Goal: Transaction & Acquisition: Book appointment/travel/reservation

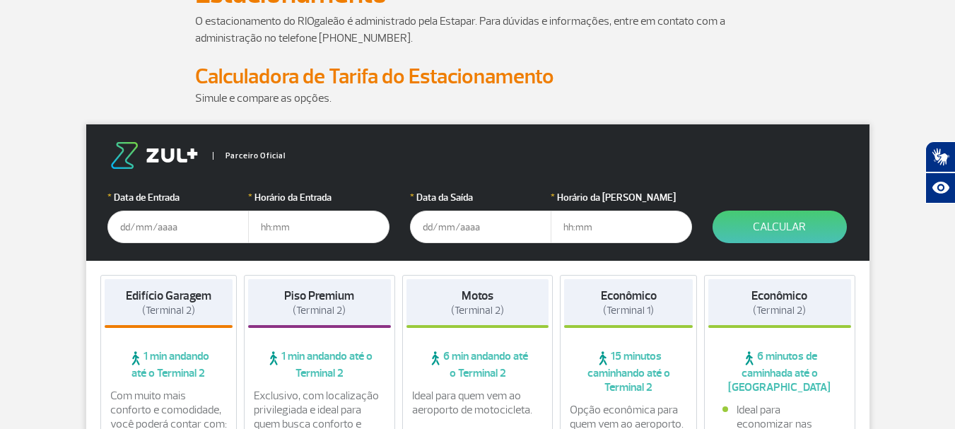
scroll to position [141, 0]
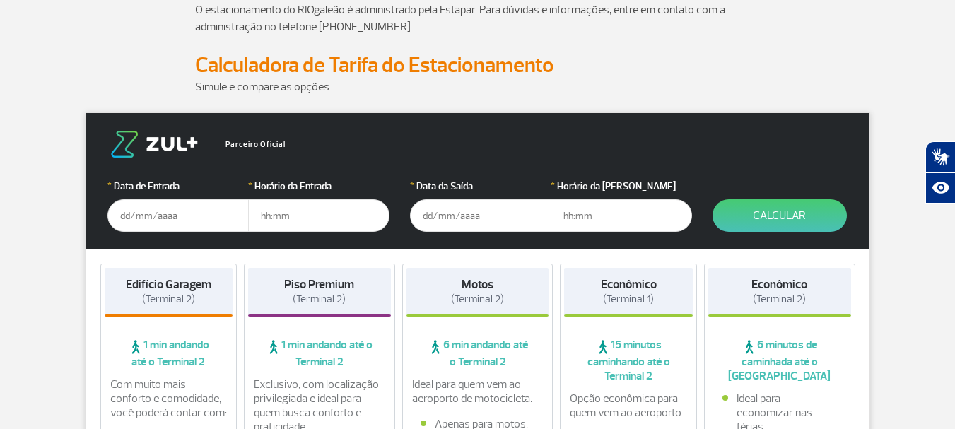
click at [168, 216] on input "text" at bounding box center [177, 215] width 141 height 33
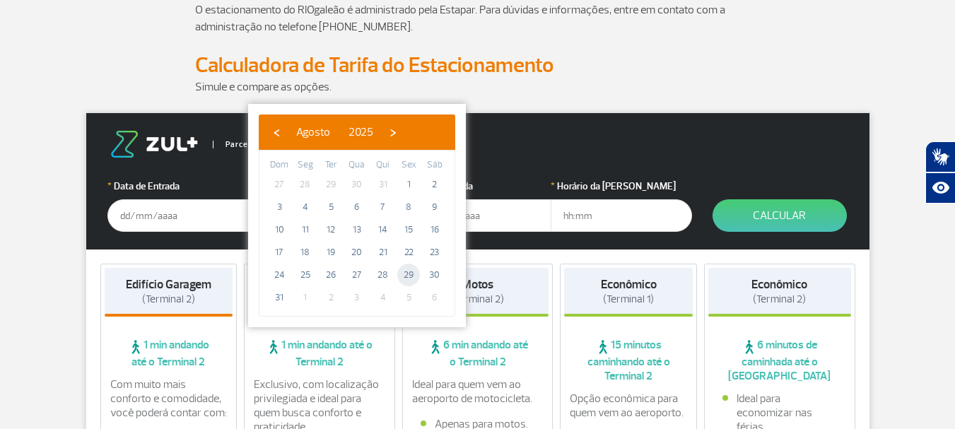
click at [410, 274] on span "29" at bounding box center [408, 275] width 23 height 23
type input "[DATE]"
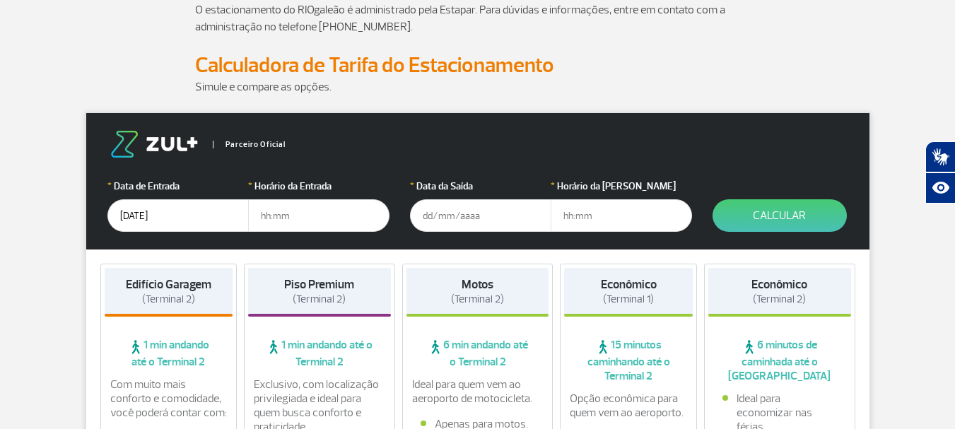
click at [292, 214] on input "text" at bounding box center [318, 215] width 141 height 33
type input "9"
type input "05:00"
click at [453, 219] on input "text" at bounding box center [480, 215] width 141 height 33
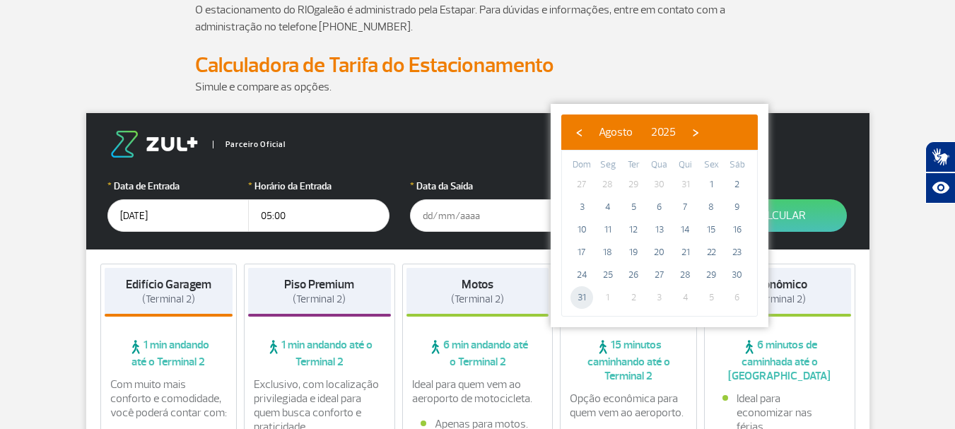
click at [582, 297] on span "31" at bounding box center [582, 297] width 23 height 23
type input "[DATE]"
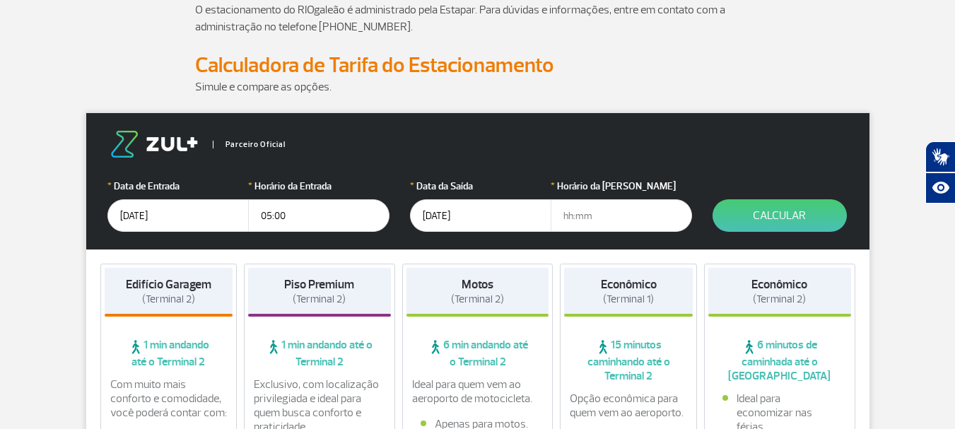
click at [571, 219] on input "text" at bounding box center [621, 215] width 141 height 33
type input "22:00"
click at [786, 223] on button "Calcular" at bounding box center [780, 215] width 134 height 33
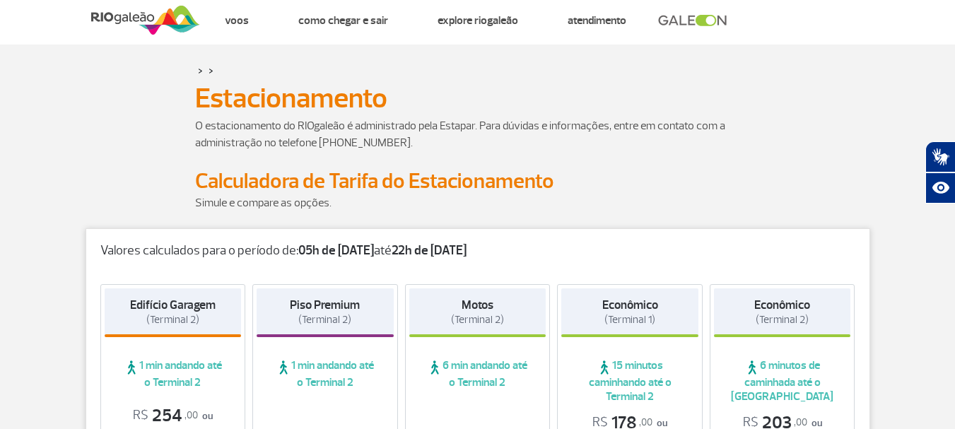
scroll to position [0, 0]
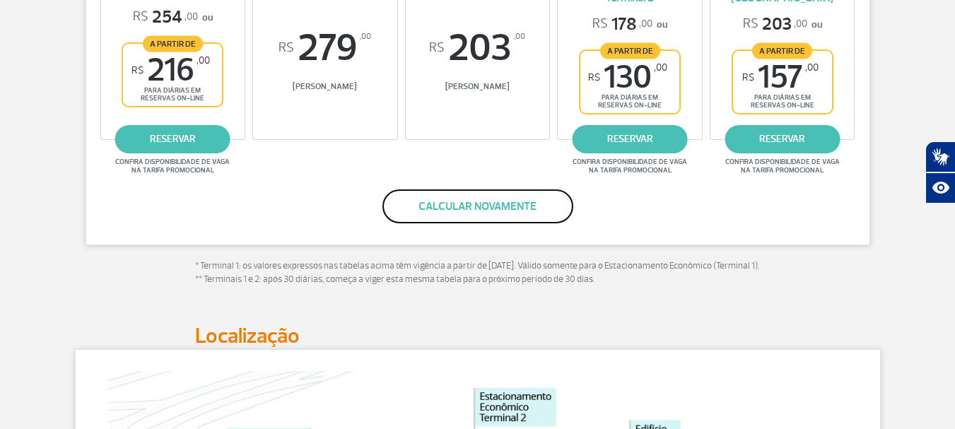
click at [482, 193] on button "Calcular novamente" at bounding box center [478, 207] width 191 height 34
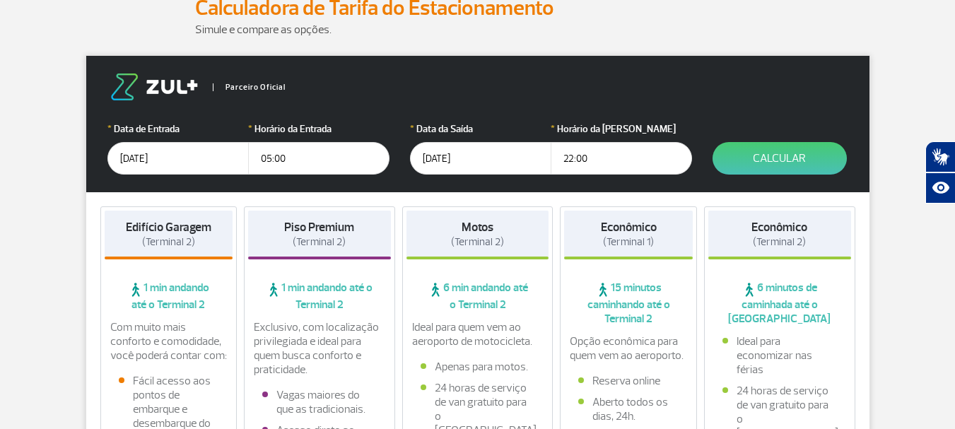
scroll to position [110, 0]
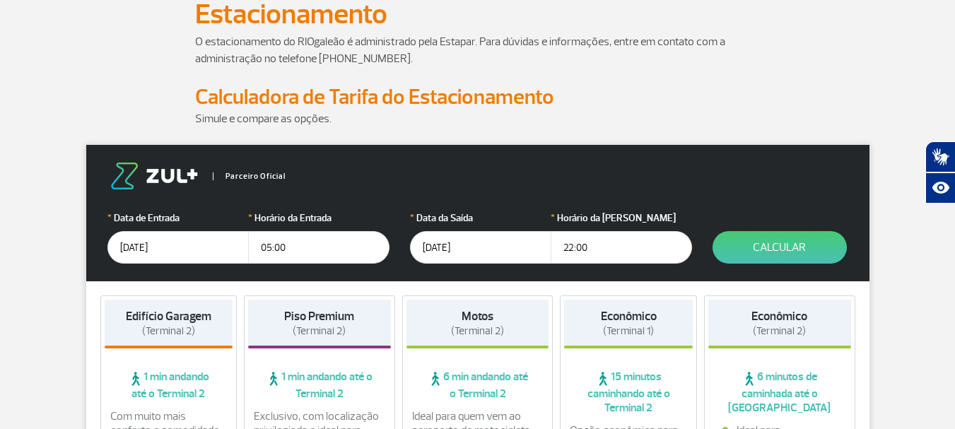
click at [594, 248] on input "22:00" at bounding box center [621, 247] width 141 height 33
type input "2"
type input "22:00"
click at [780, 247] on button "Calcular" at bounding box center [780, 247] width 134 height 33
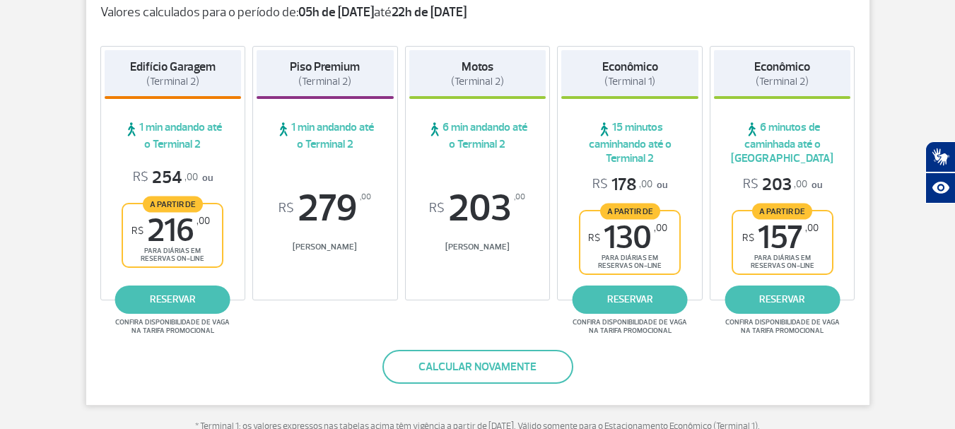
scroll to position [251, 0]
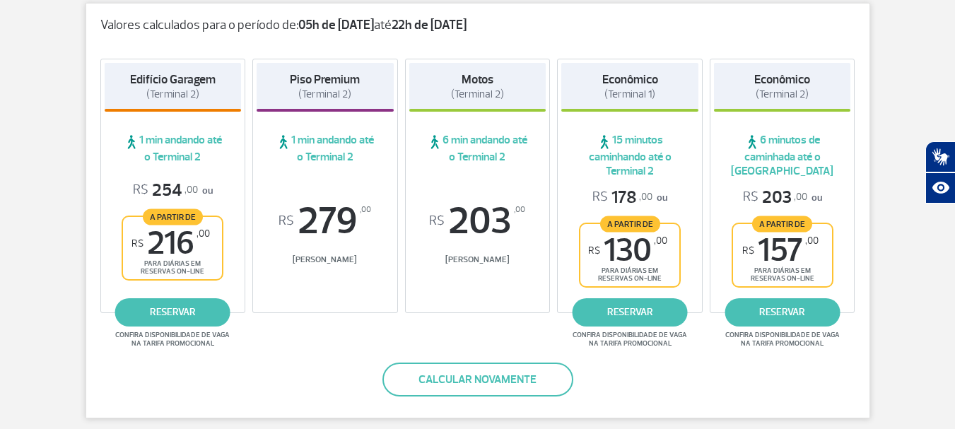
click at [291, 396] on div "Valores calculados para o período de: 05h de [DATE] até 22h de [DATE] Edifício …" at bounding box center [478, 211] width 785 height 416
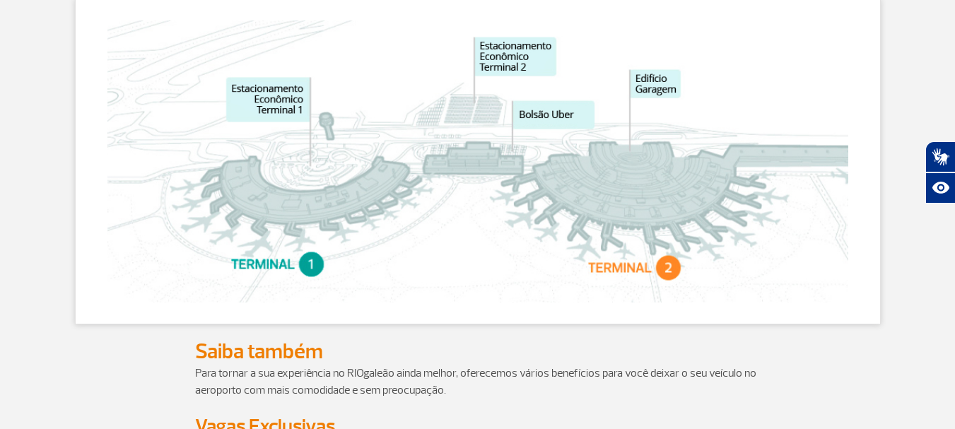
scroll to position [766, 0]
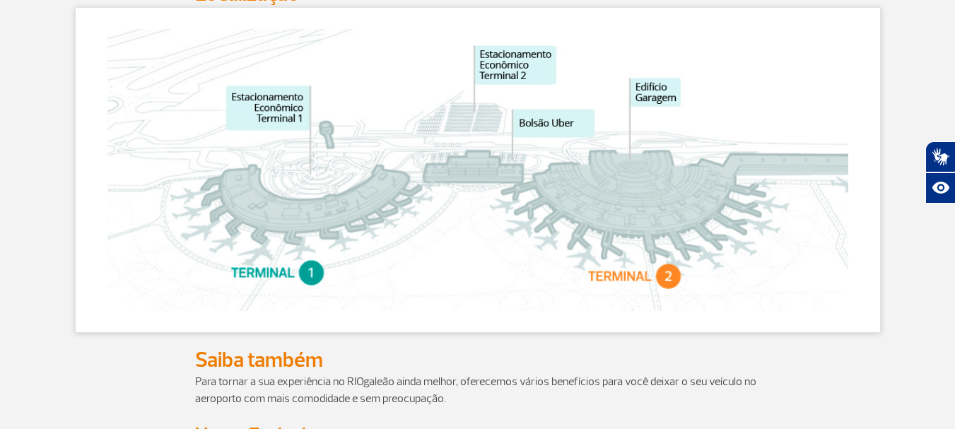
click at [87, 373] on div "Saiba também" at bounding box center [478, 360] width 785 height 26
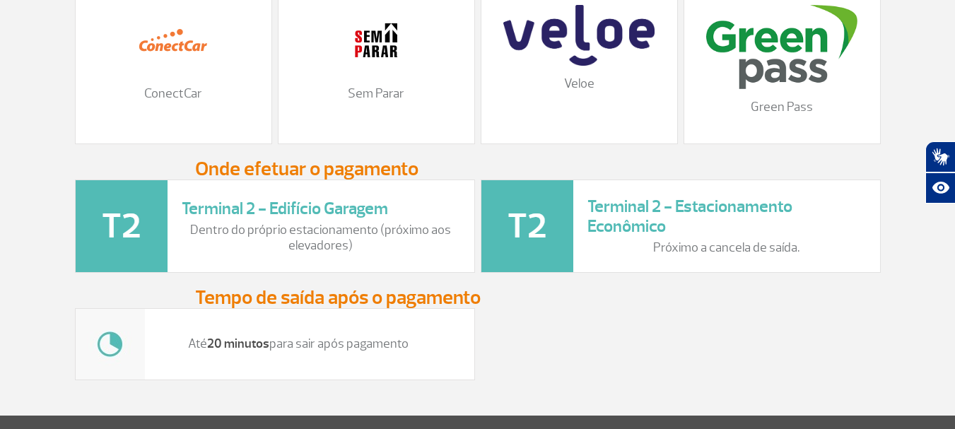
scroll to position [1778, 0]
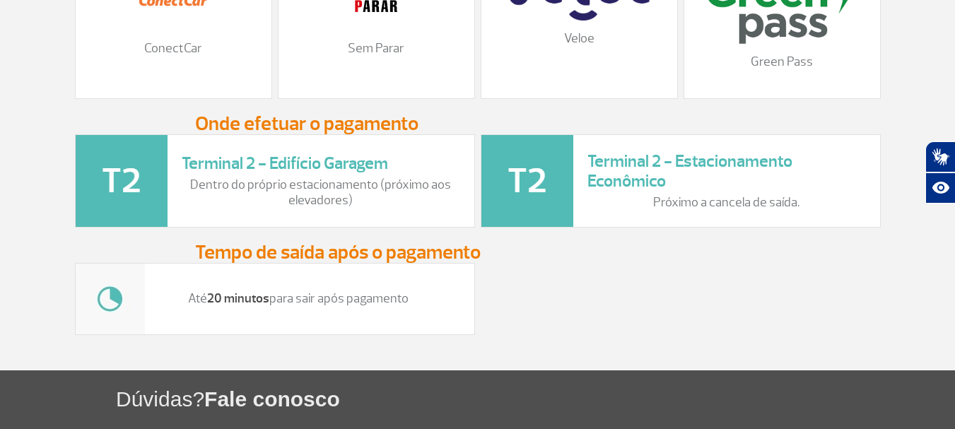
click at [865, 294] on div "Até 20 minutos para sair após pagamento" at bounding box center [478, 299] width 812 height 72
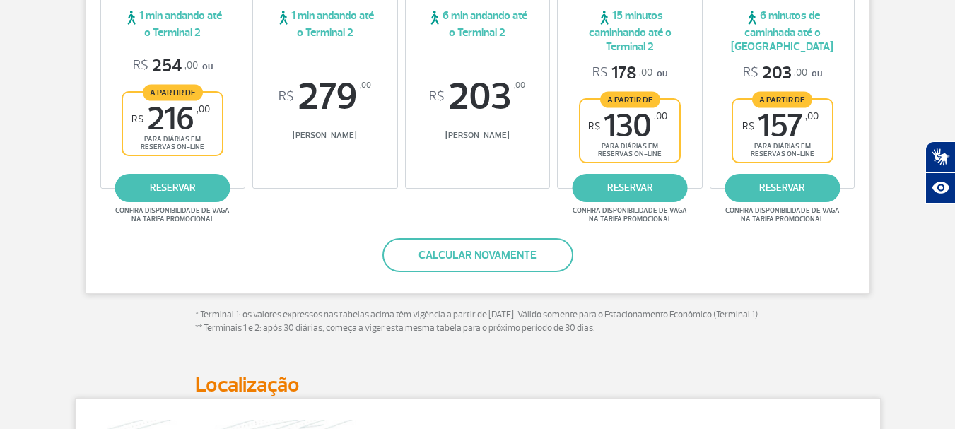
scroll to position [364, 0]
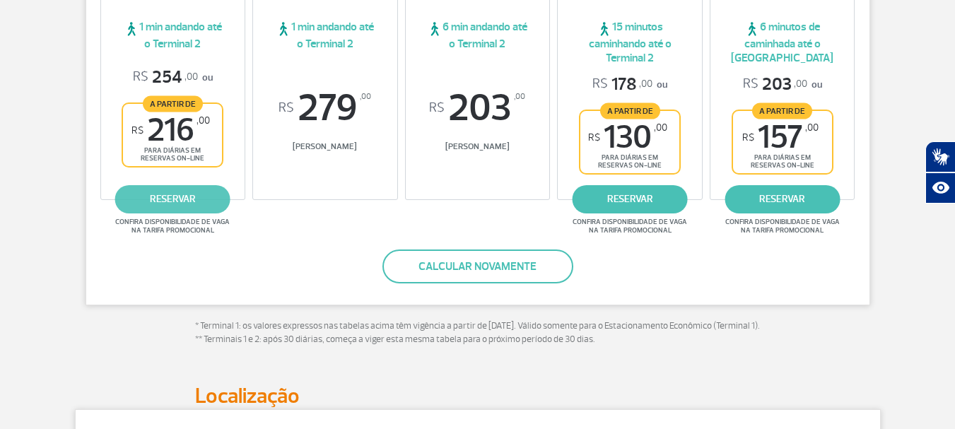
click at [165, 198] on link "reservar" at bounding box center [172, 199] width 115 height 28
